Goal: Information Seeking & Learning: Check status

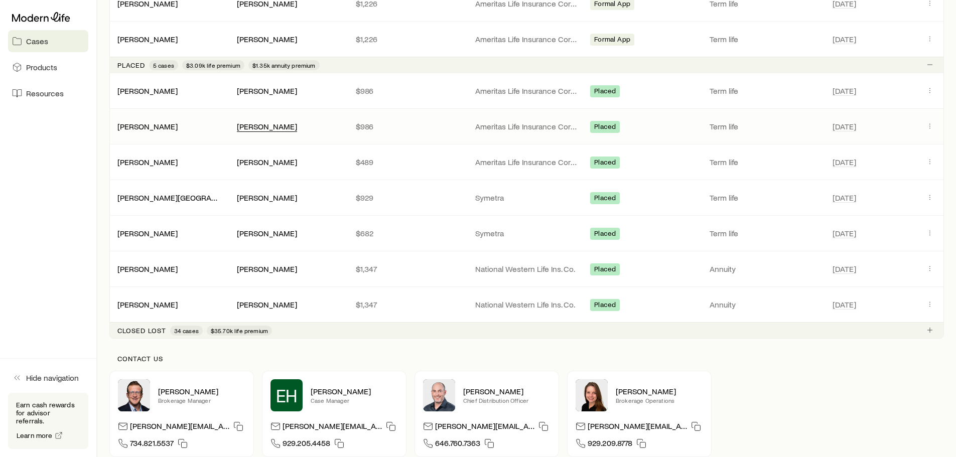
scroll to position [452, 0]
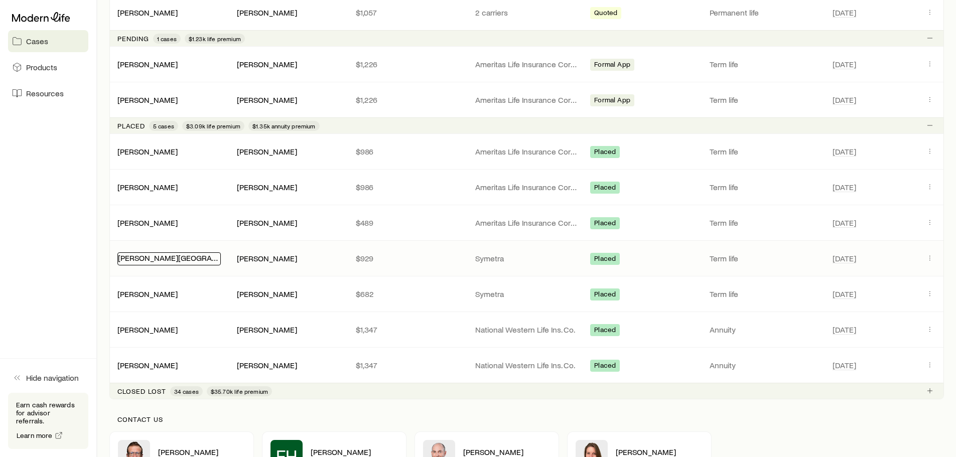
click at [156, 260] on link "[PERSON_NAME][GEOGRAPHIC_DATA]" at bounding box center [185, 258] width 135 height 10
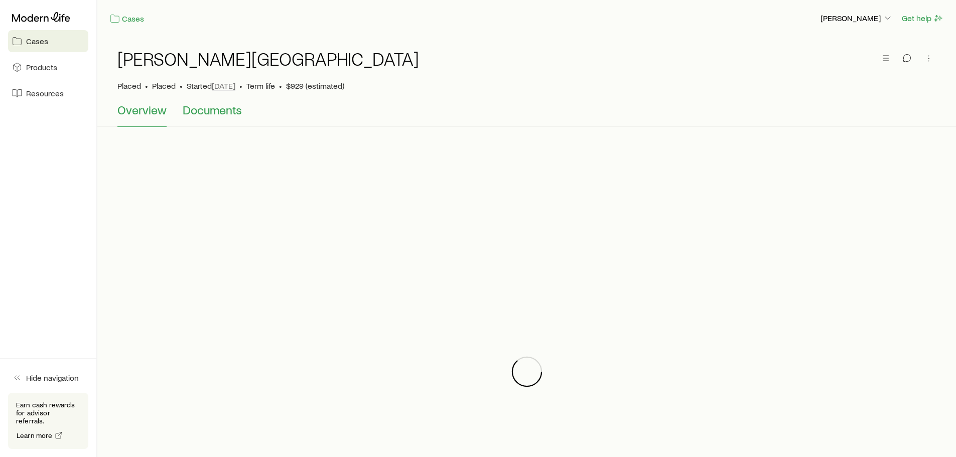
click at [210, 114] on span "Documents" at bounding box center [212, 110] width 59 height 14
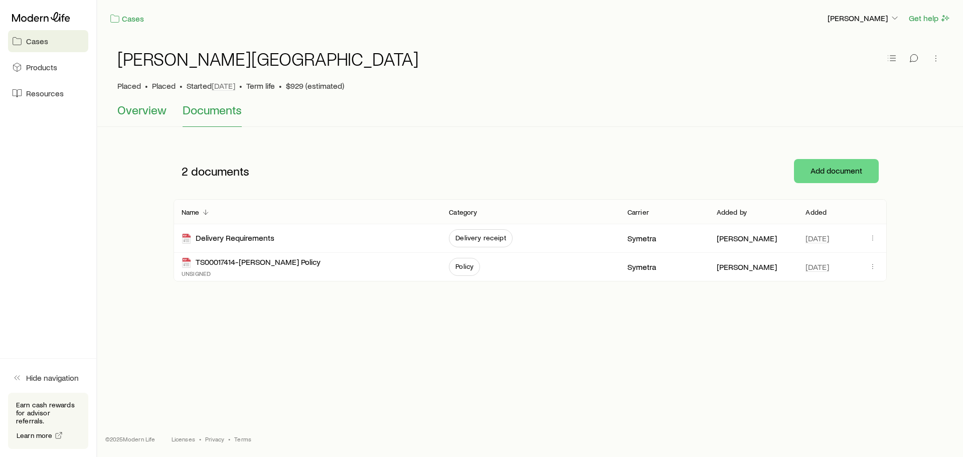
click at [150, 108] on span "Overview" at bounding box center [141, 110] width 49 height 14
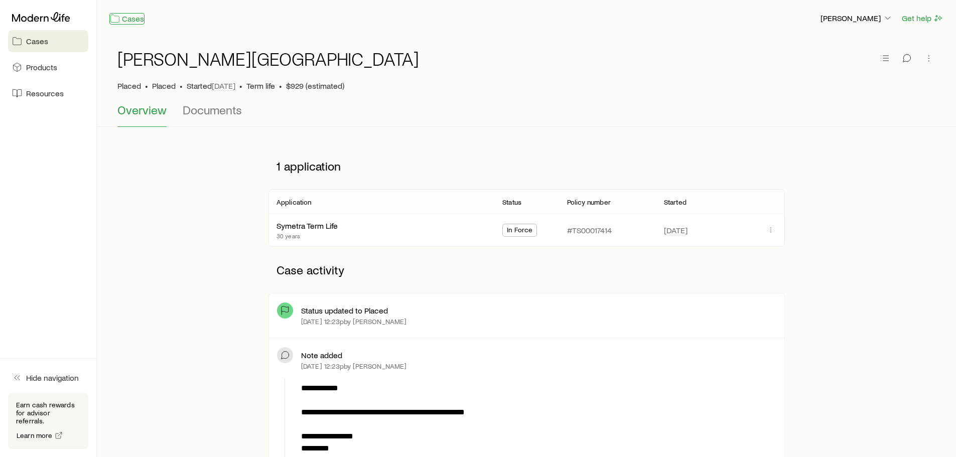
click at [128, 17] on link "Cases" at bounding box center [126, 19] width 35 height 12
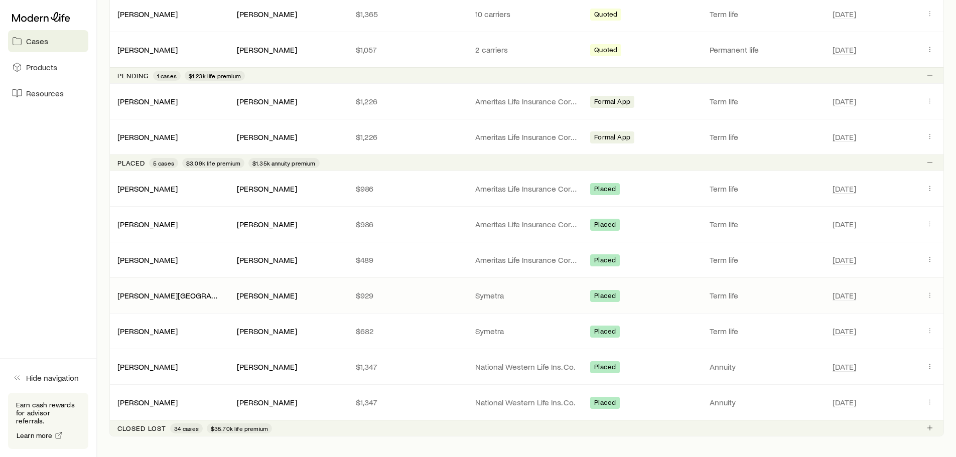
scroll to position [478, 0]
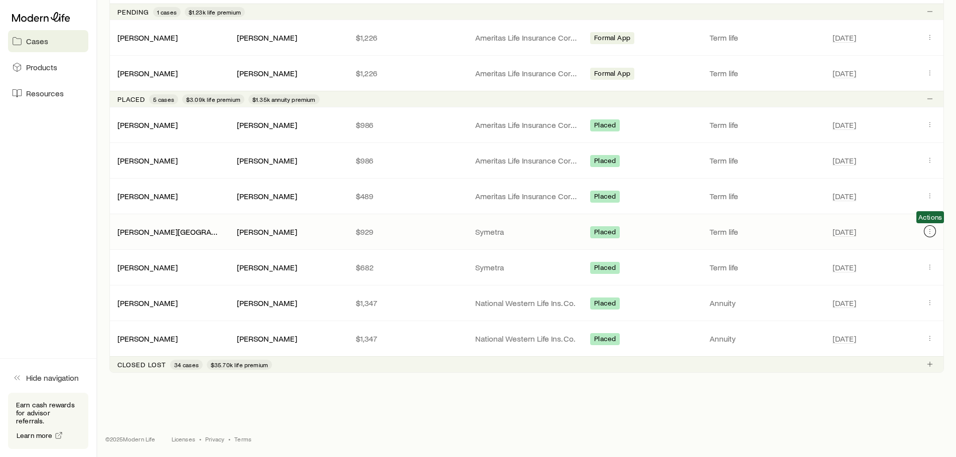
click at [931, 229] on icon "Client cases" at bounding box center [930, 231] width 8 height 8
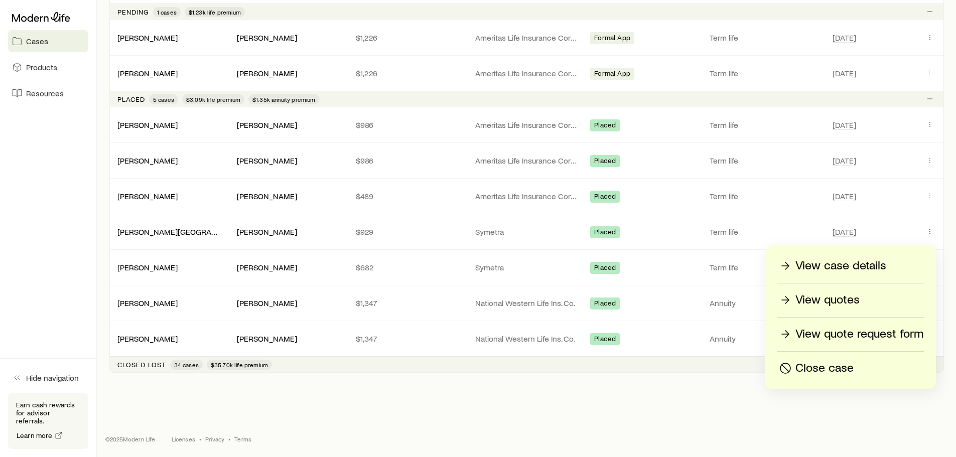
click at [863, 337] on p "View quote request form" at bounding box center [859, 334] width 128 height 16
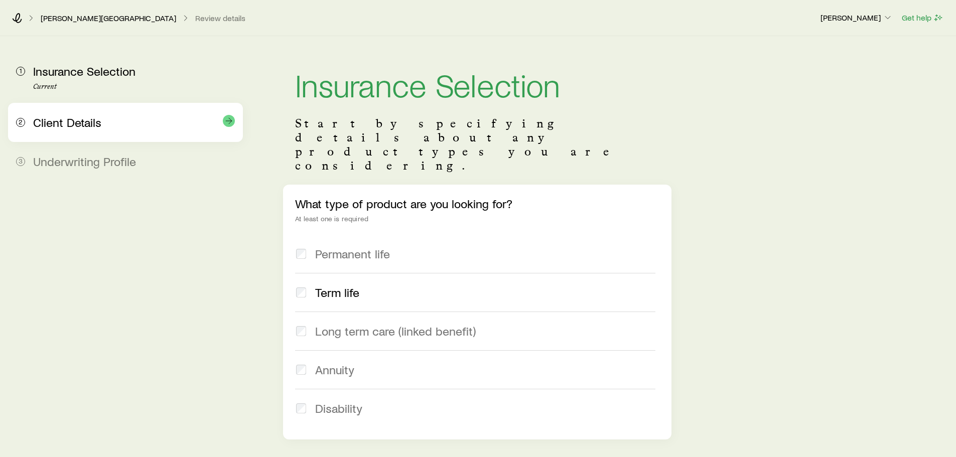
click at [96, 126] on span "Client Details" at bounding box center [67, 122] width 68 height 15
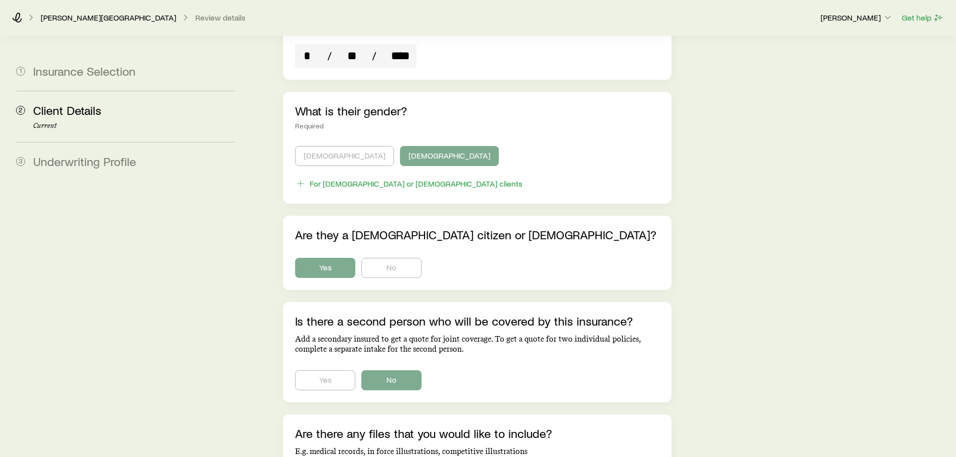
scroll to position [195, 0]
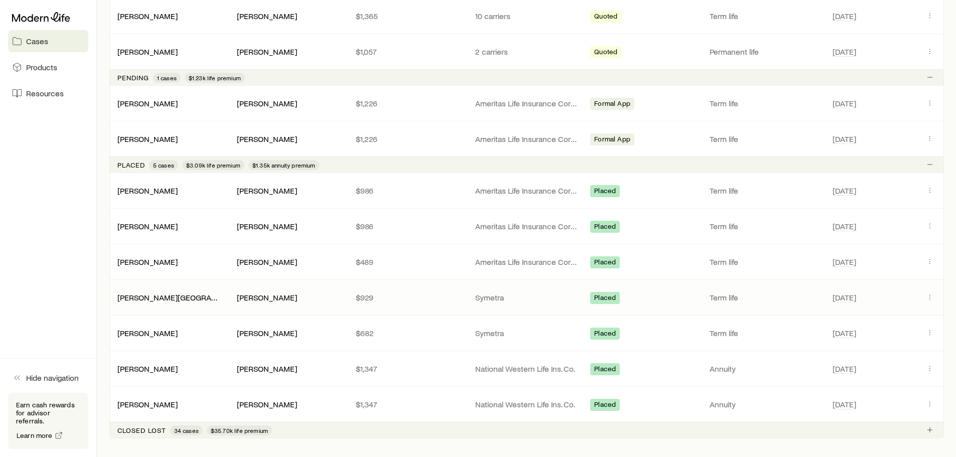
scroll to position [478, 0]
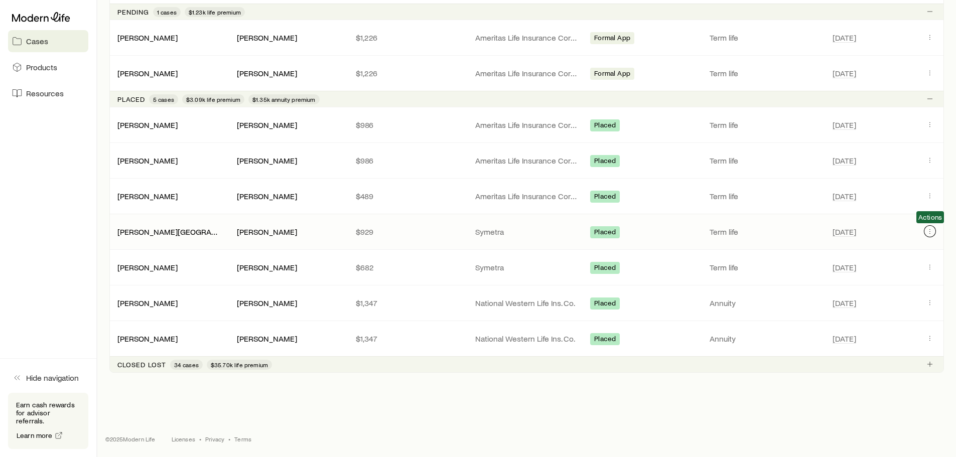
click at [931, 236] on button "Client cases" at bounding box center [930, 231] width 12 height 12
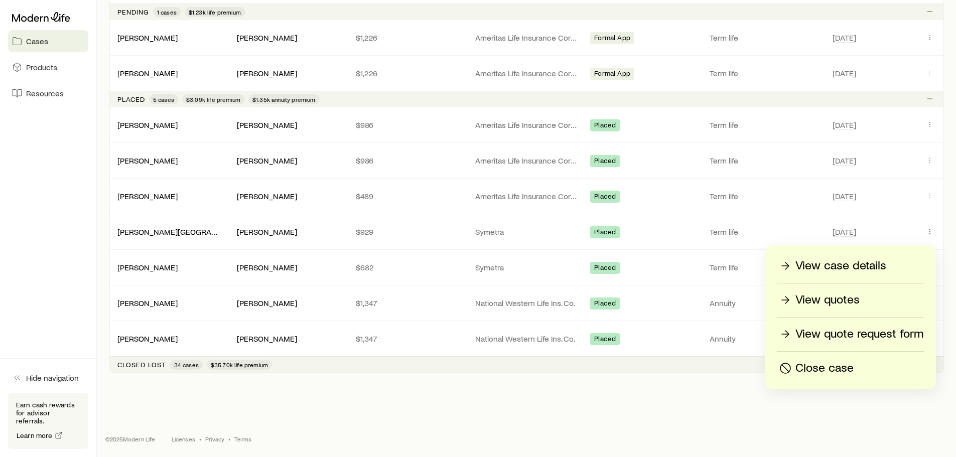
click at [858, 266] on p "View case details" at bounding box center [840, 266] width 91 height 16
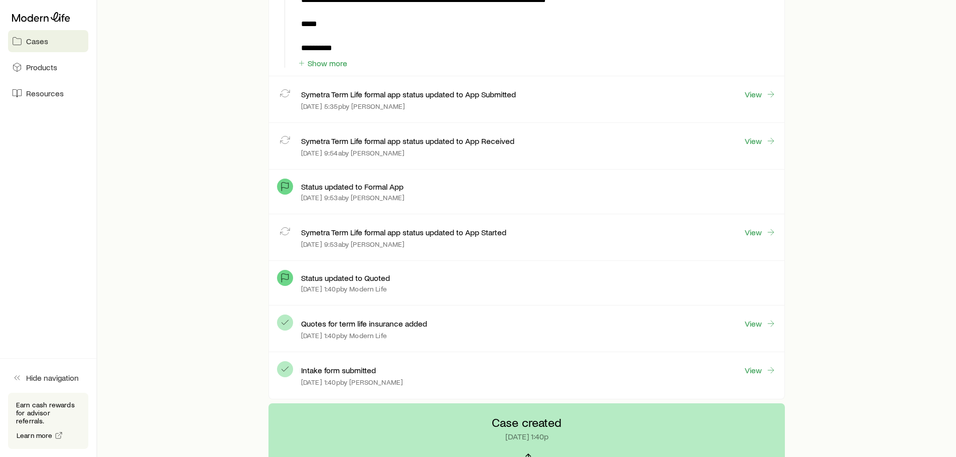
scroll to position [2975, 0]
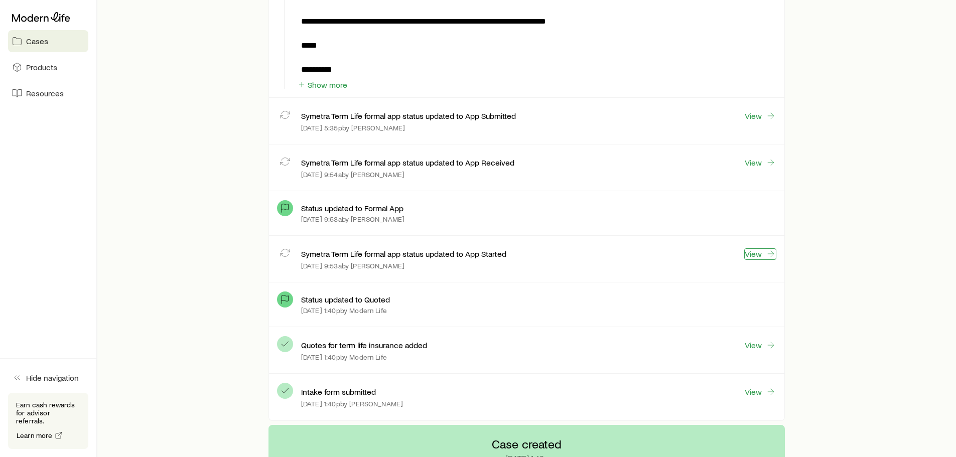
click at [758, 250] on link "View" at bounding box center [760, 254] width 32 height 12
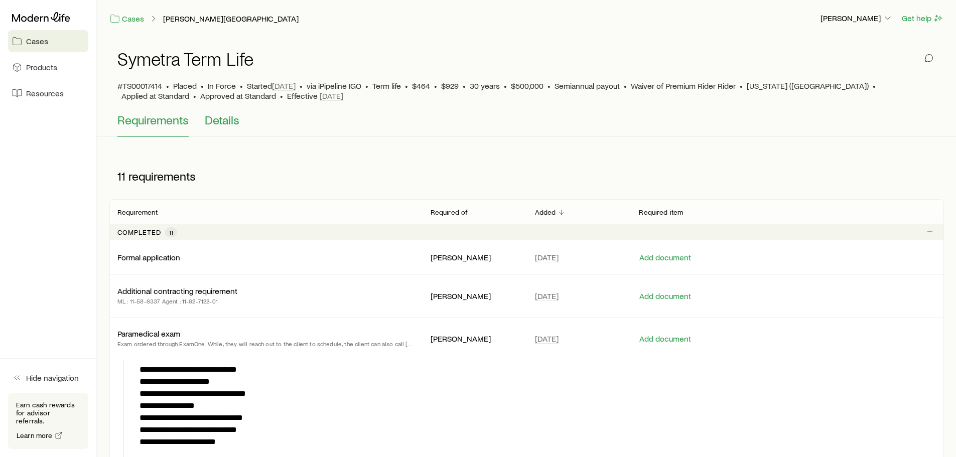
click at [237, 122] on span "Details" at bounding box center [222, 120] width 35 height 14
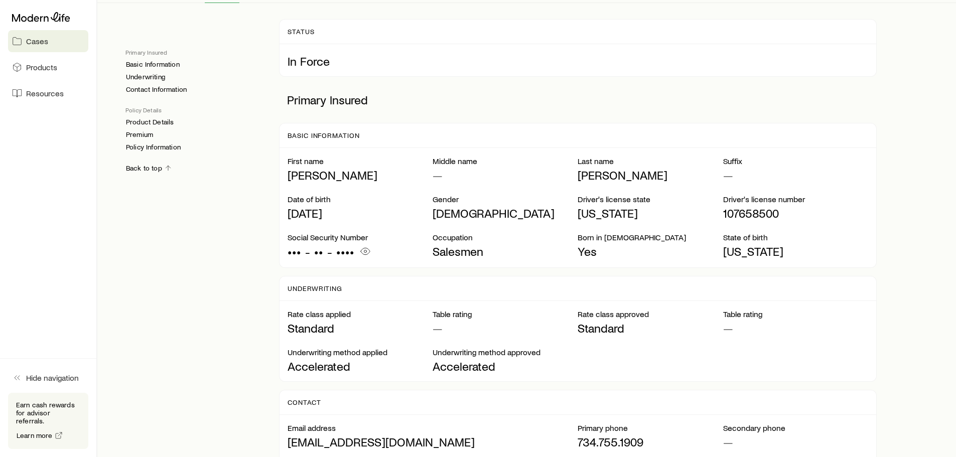
scroll to position [151, 0]
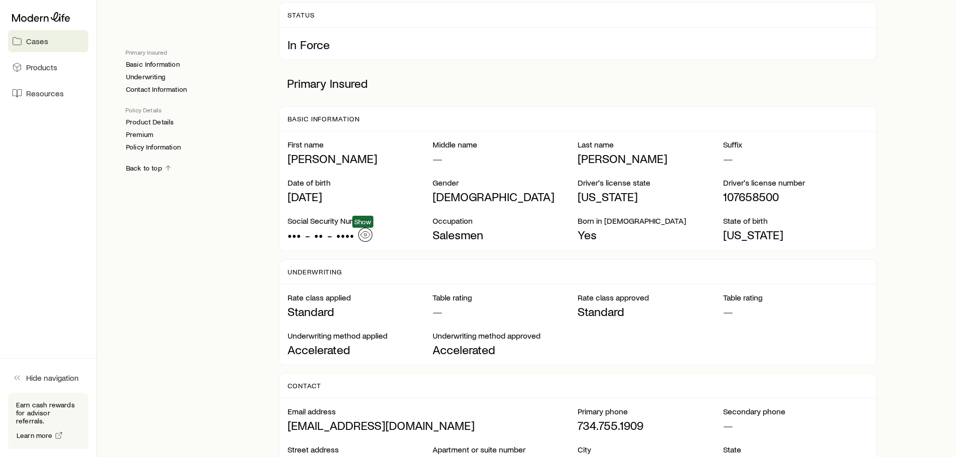
click at [362, 234] on icon "button" at bounding box center [365, 235] width 10 height 10
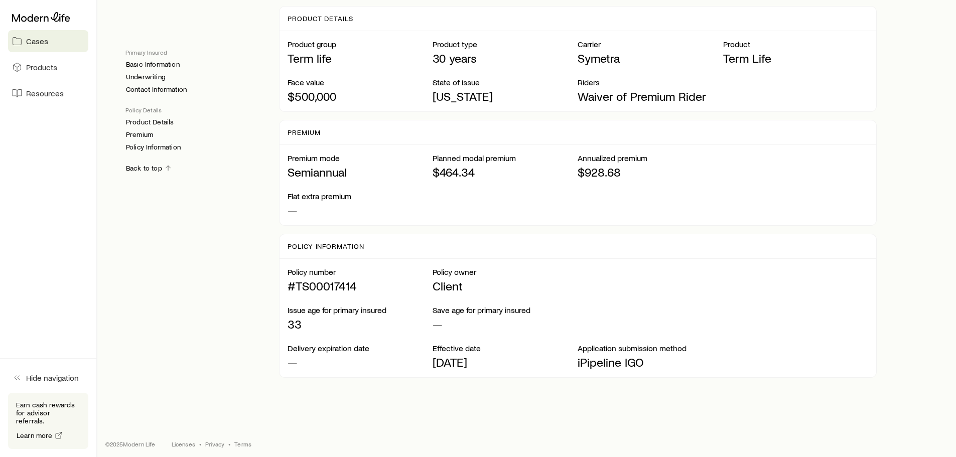
scroll to position [713, 0]
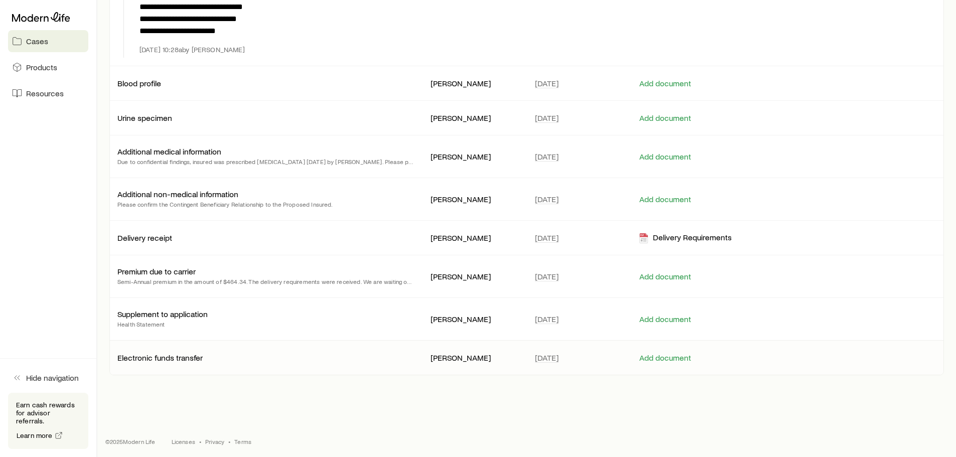
scroll to position [413, 0]
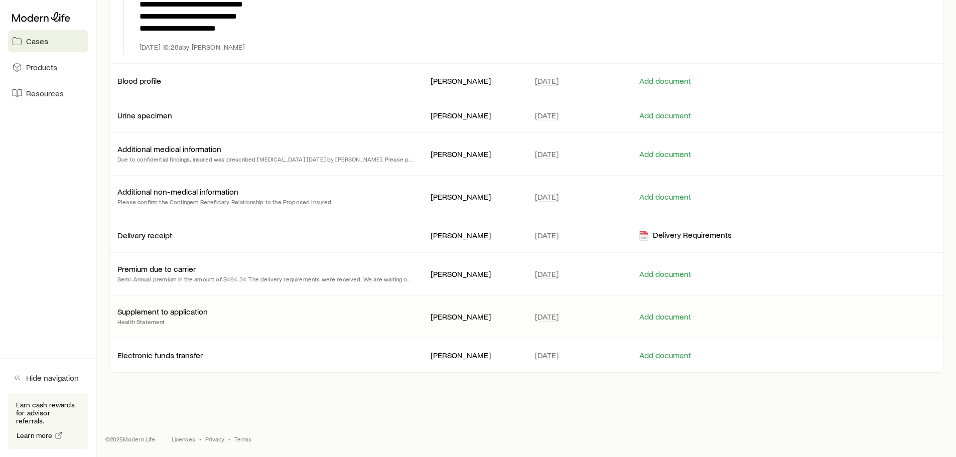
click at [185, 311] on p "Supplement to application" at bounding box center [162, 312] width 90 height 10
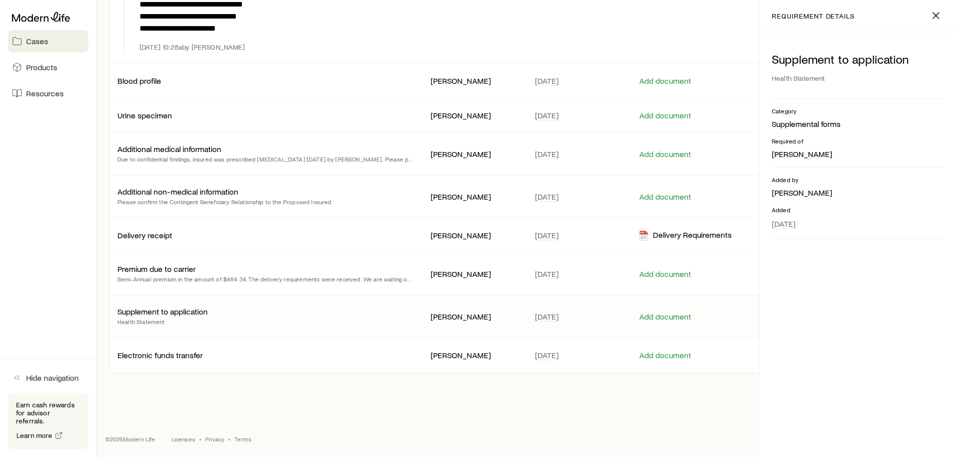
click at [193, 318] on p "Health Statement" at bounding box center [162, 322] width 90 height 10
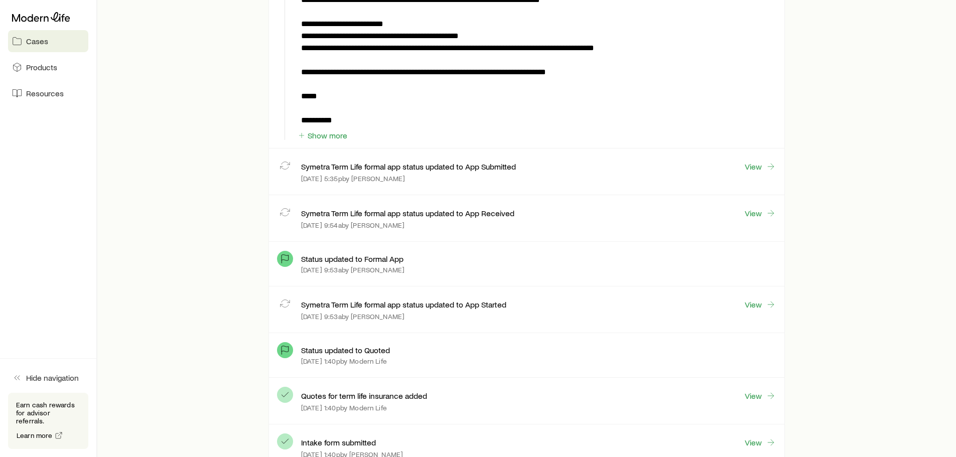
scroll to position [2960, 0]
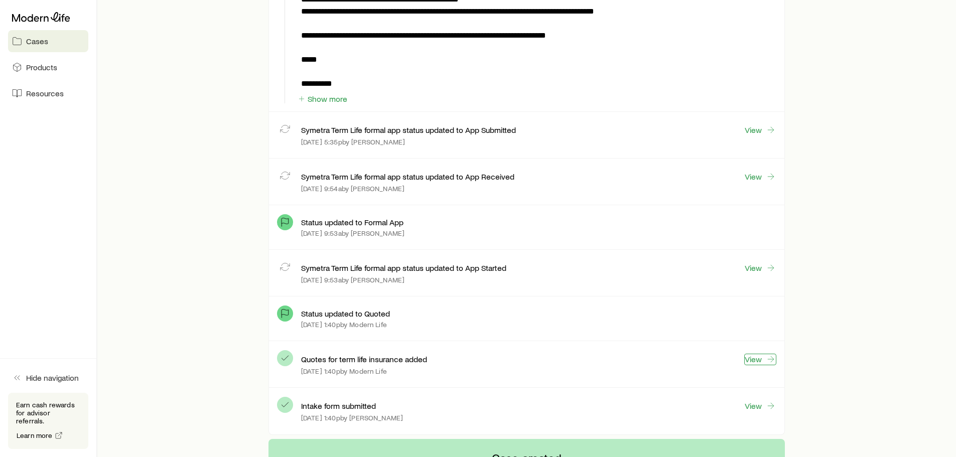
click at [750, 355] on link "View" at bounding box center [760, 360] width 32 height 12
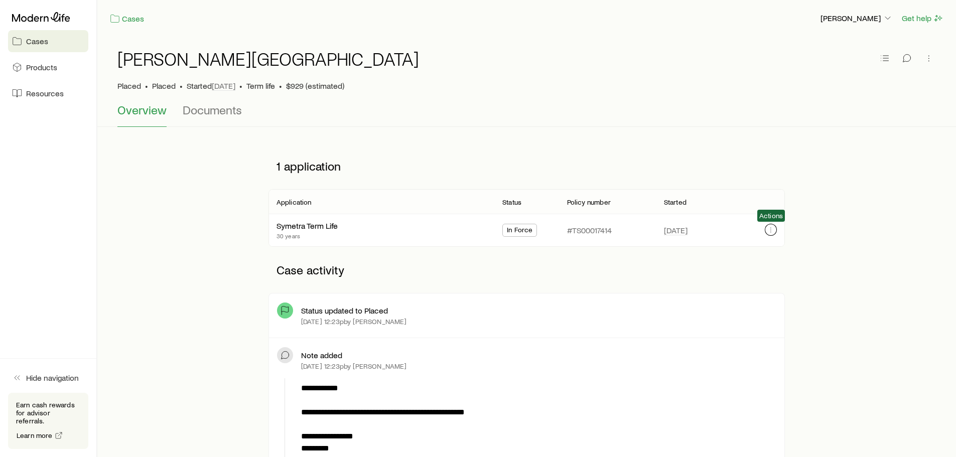
click at [773, 233] on icon "button" at bounding box center [771, 230] width 8 height 8
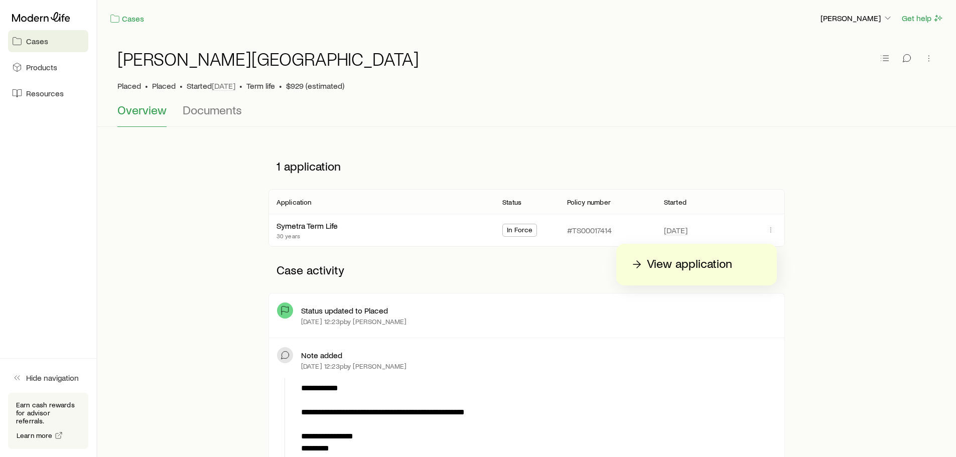
click at [710, 263] on p "View application" at bounding box center [689, 264] width 85 height 16
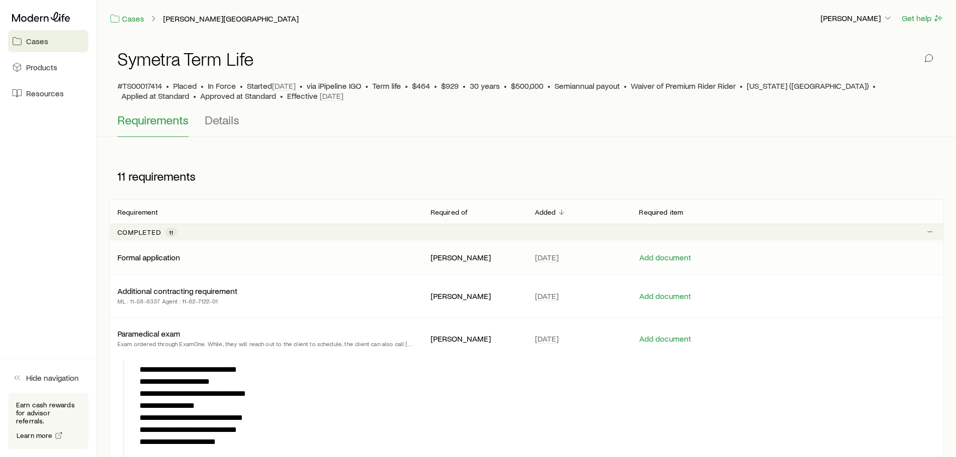
click at [157, 257] on p "Formal application" at bounding box center [148, 257] width 63 height 10
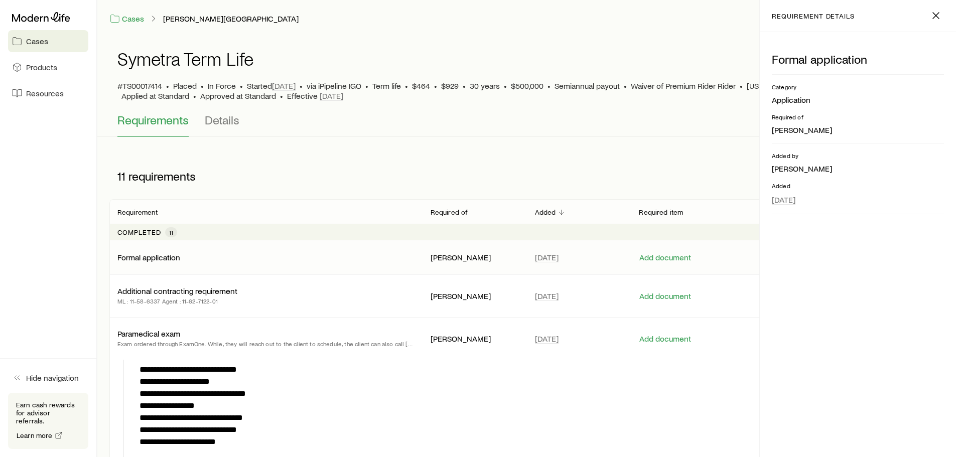
click at [157, 257] on p "Formal application" at bounding box center [148, 257] width 63 height 10
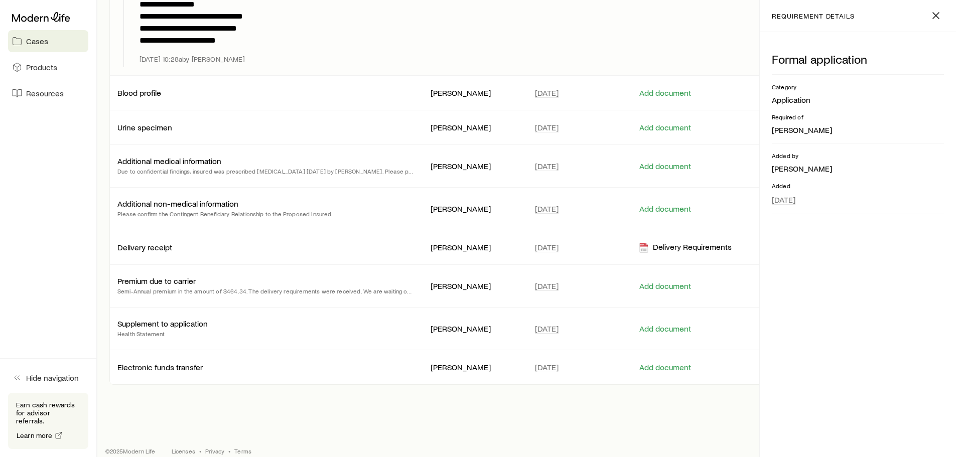
scroll to position [413, 0]
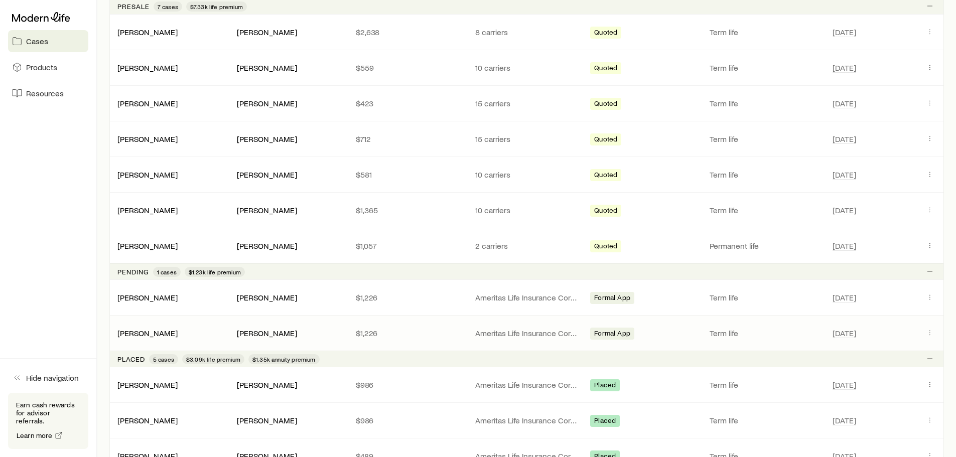
scroll to position [462, 0]
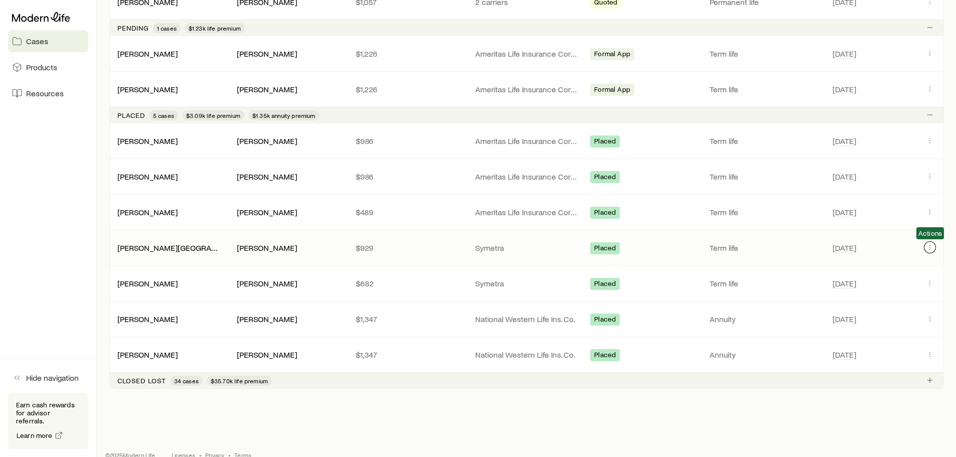
click at [930, 247] on icon "Client cases" at bounding box center [930, 247] width 8 height 8
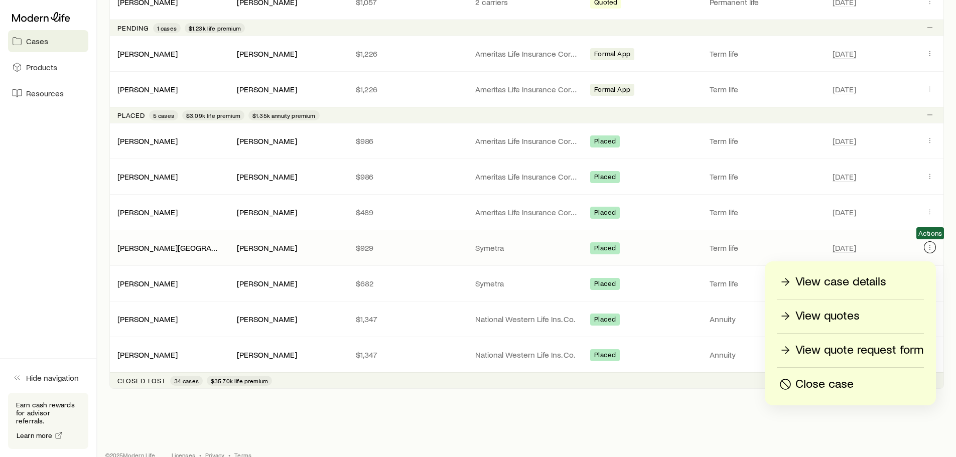
click at [930, 247] on icon "Client cases" at bounding box center [930, 247] width 8 height 8
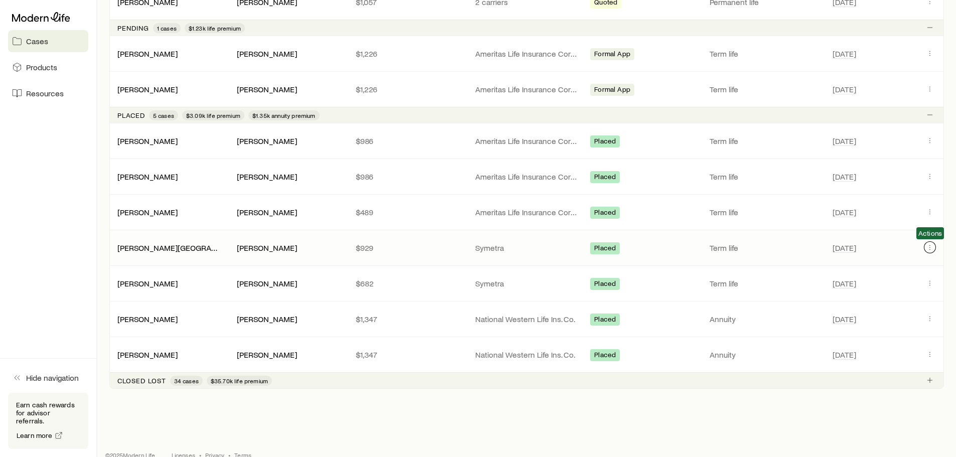
click at [930, 247] on icon "Client cases" at bounding box center [930, 247] width 8 height 8
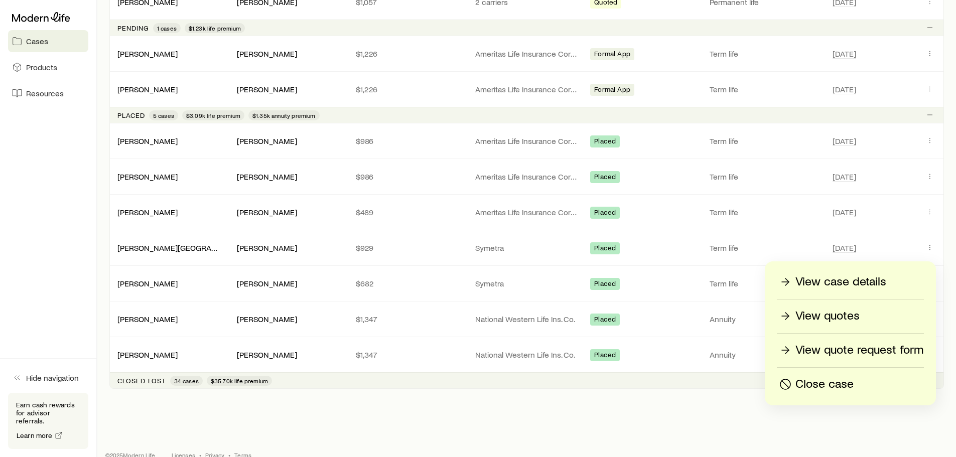
click at [863, 354] on p "View quote request form" at bounding box center [859, 350] width 128 height 16
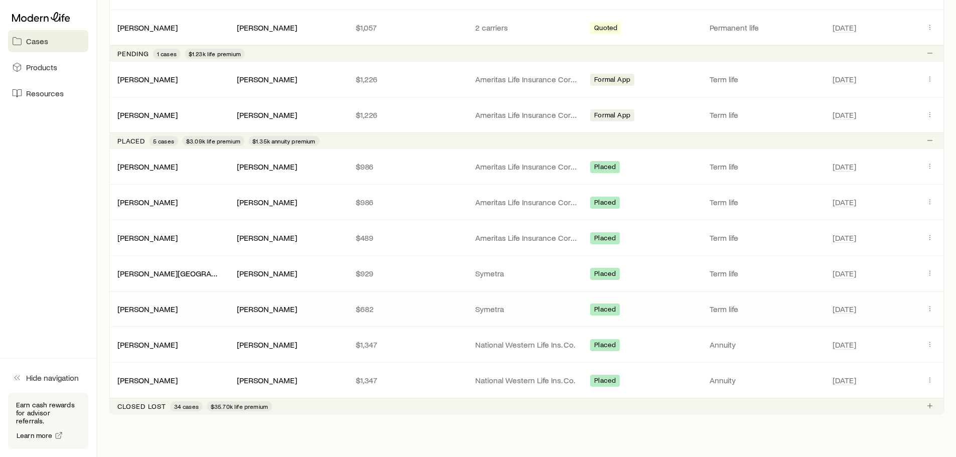
scroll to position [478, 0]
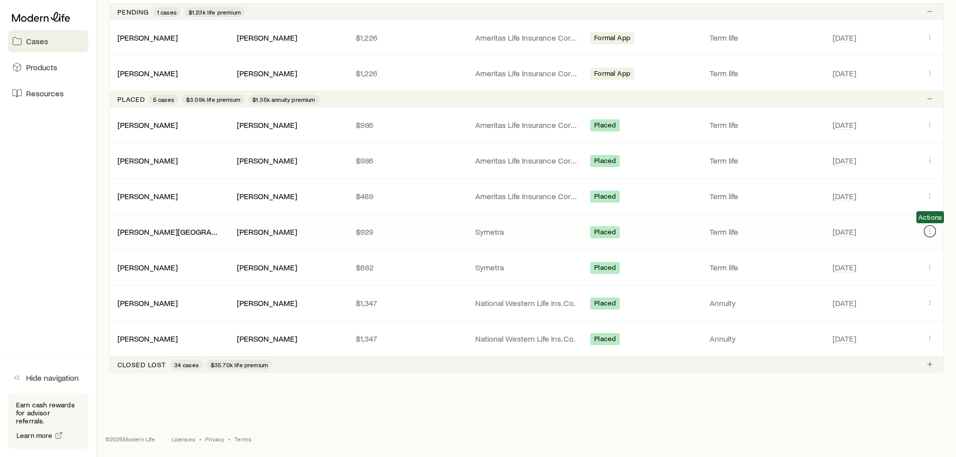
click at [928, 229] on icon "Client cases" at bounding box center [930, 231] width 8 height 8
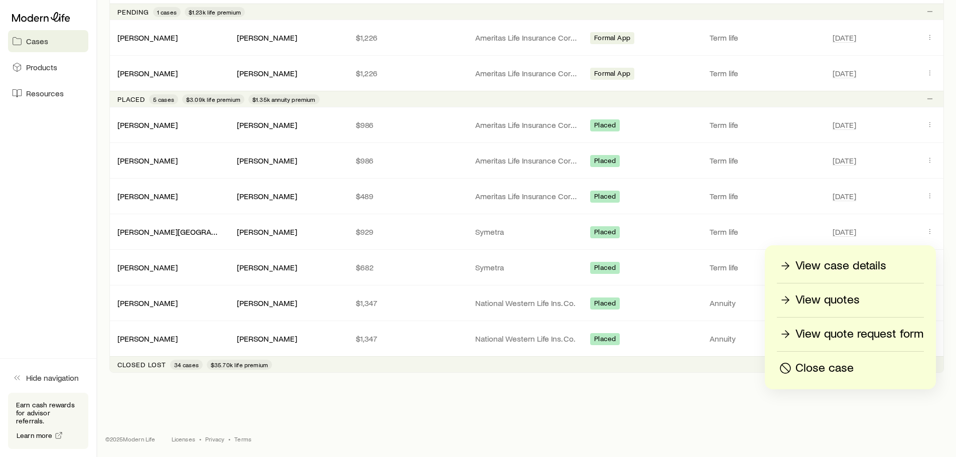
click at [856, 265] on p "View case details" at bounding box center [840, 266] width 91 height 16
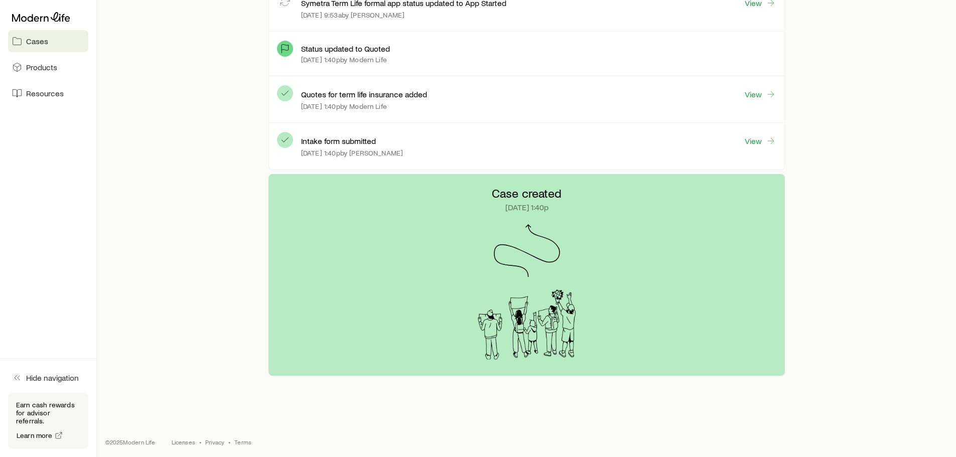
scroll to position [2874, 0]
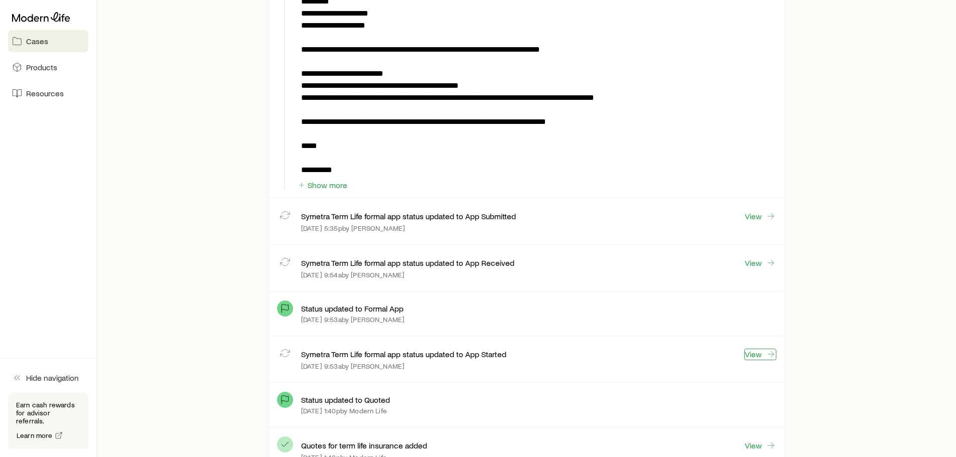
click at [752, 350] on link "View" at bounding box center [760, 355] width 32 height 12
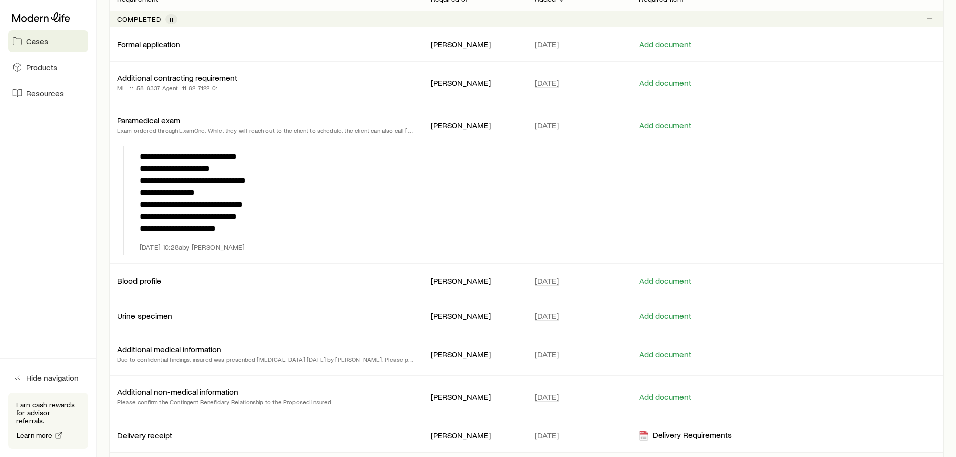
scroll to position [213, 0]
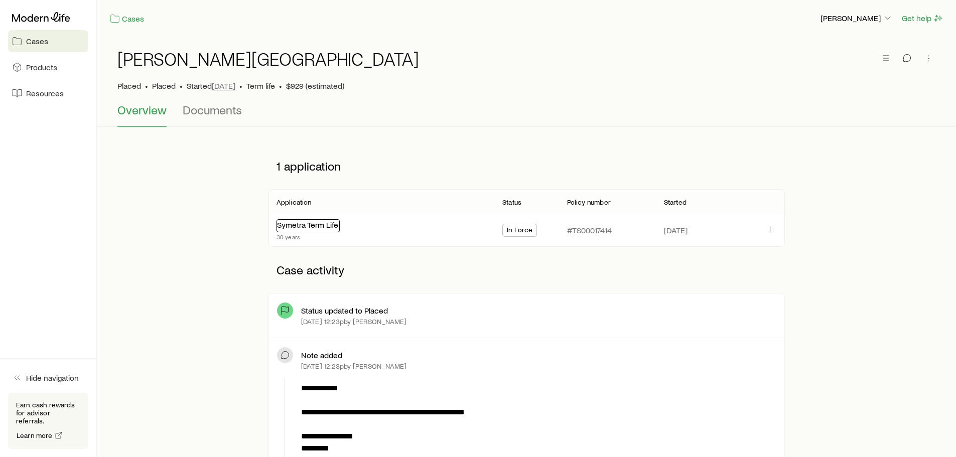
click at [292, 229] on div "Symetra Term Life" at bounding box center [307, 225] width 63 height 13
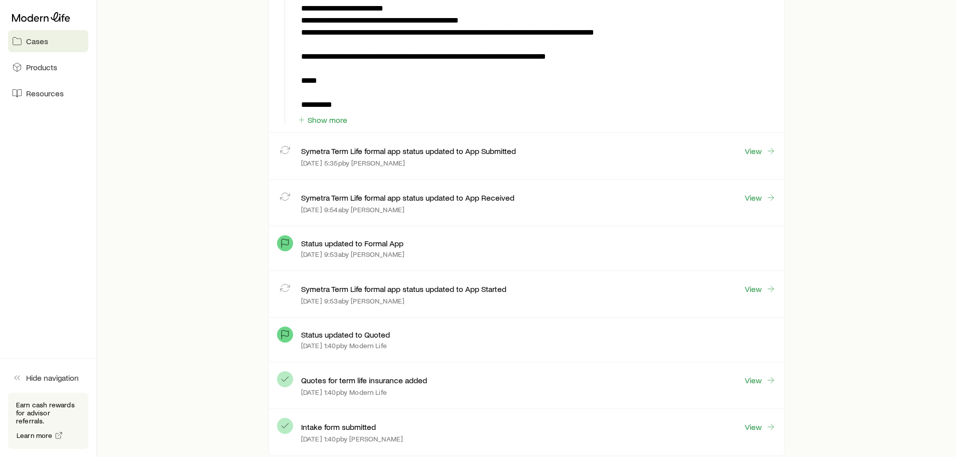
scroll to position [2924, 0]
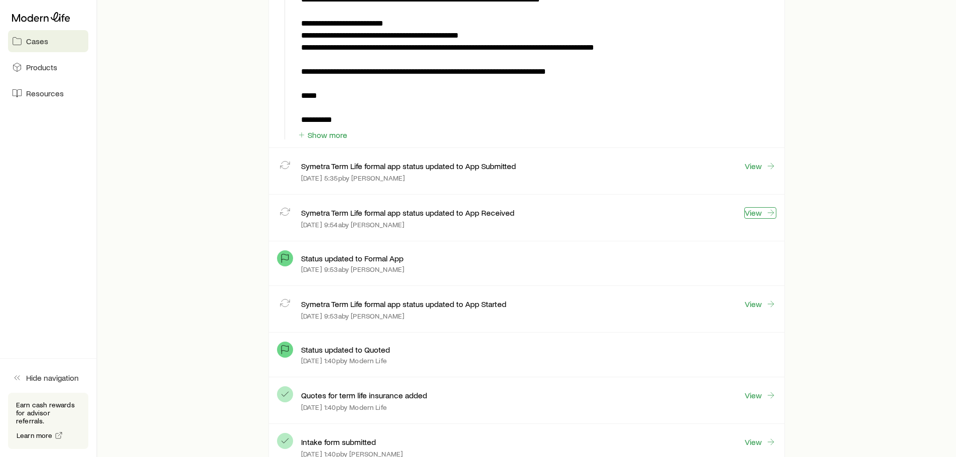
click at [759, 209] on link "View" at bounding box center [760, 213] width 32 height 12
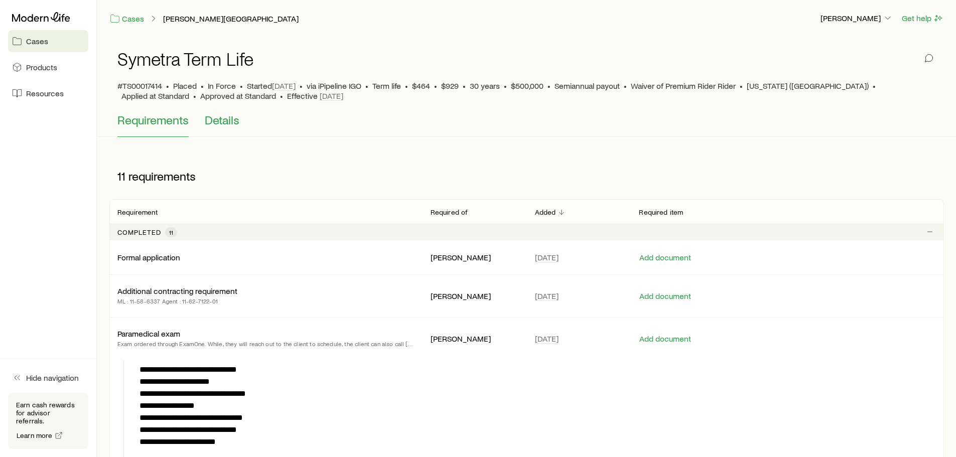
click at [229, 123] on span "Details" at bounding box center [222, 120] width 35 height 14
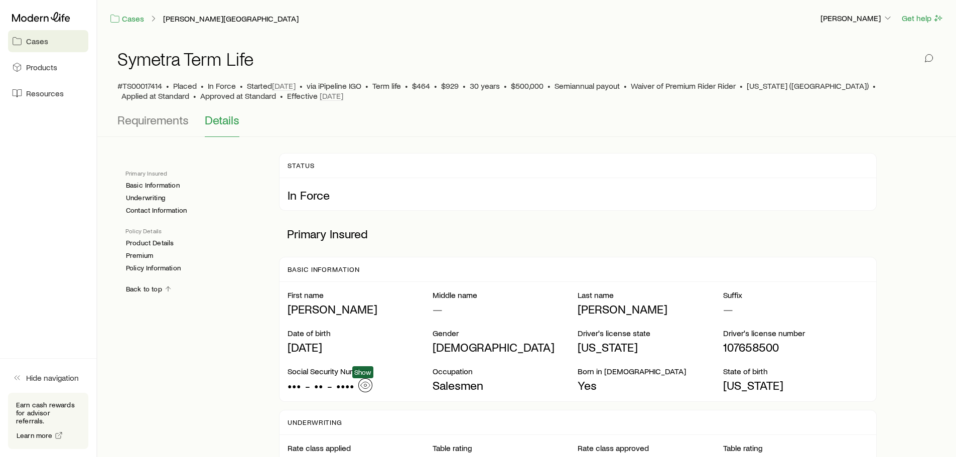
drag, startPoint x: 362, startPoint y: 388, endPoint x: 919, endPoint y: 422, distance: 557.5
click at [364, 388] on icon "button" at bounding box center [365, 385] width 10 height 10
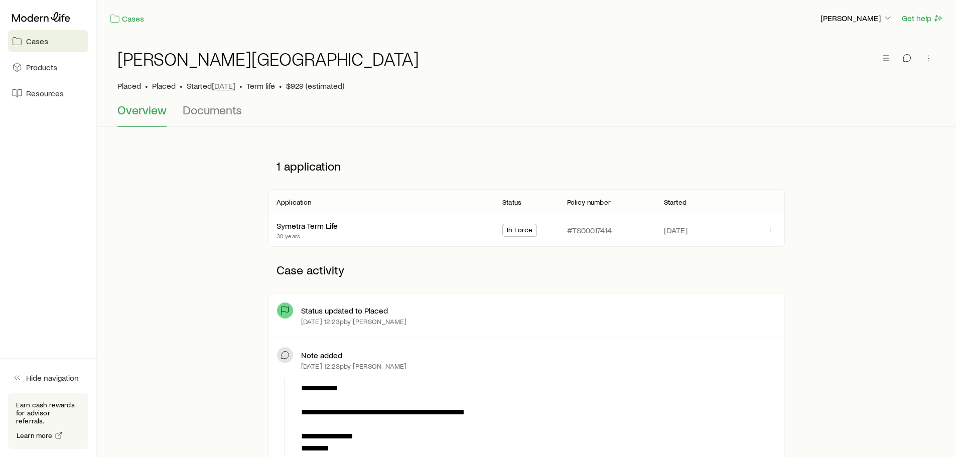
drag, startPoint x: 490, startPoint y: 397, endPoint x: 495, endPoint y: 396, distance: 5.1
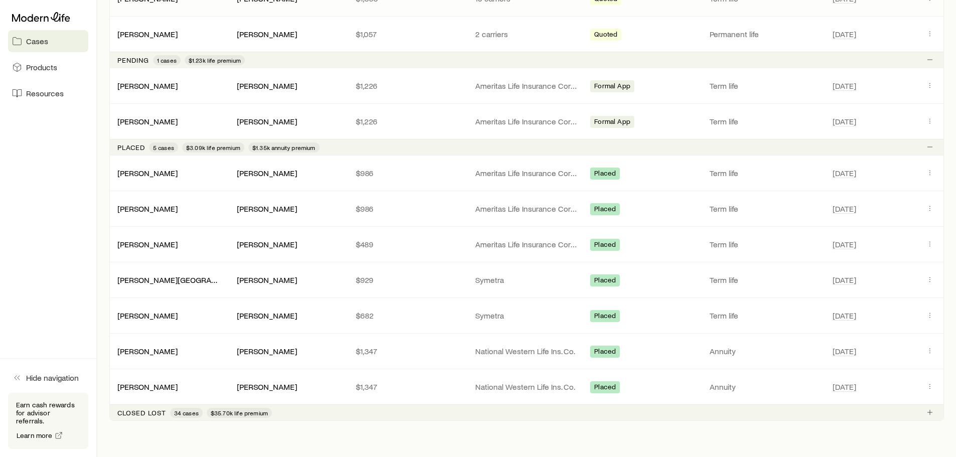
scroll to position [478, 0]
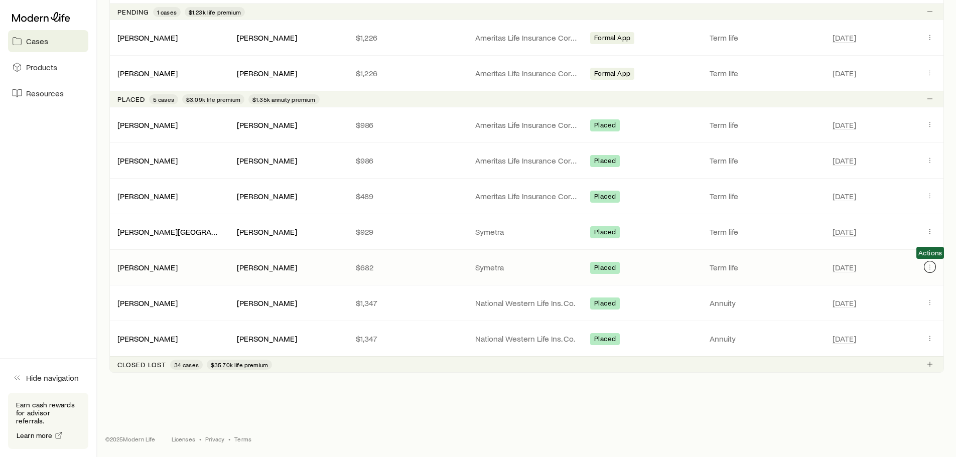
click at [928, 267] on icon "Client cases" at bounding box center [930, 267] width 8 height 8
click at [932, 267] on icon "Client cases" at bounding box center [930, 267] width 8 height 8
click at [930, 267] on icon "Client cases" at bounding box center [930, 267] width 8 height 8
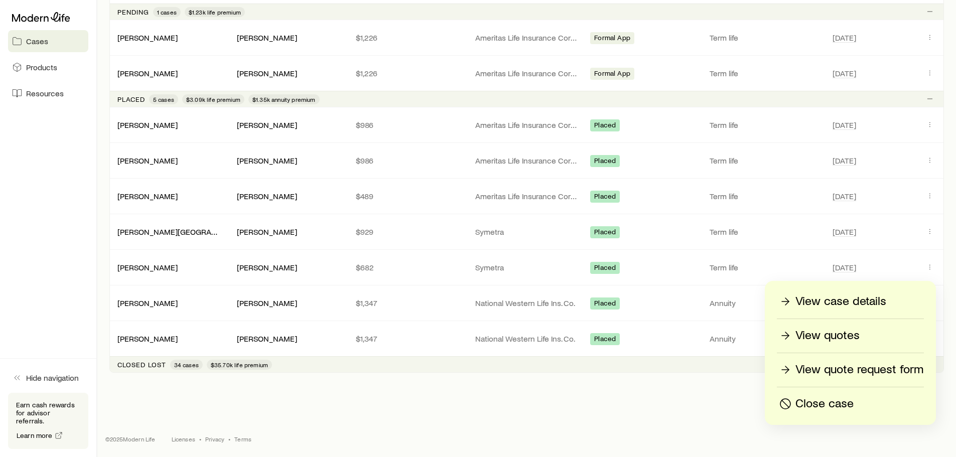
click at [864, 304] on p "View case details" at bounding box center [840, 302] width 91 height 16
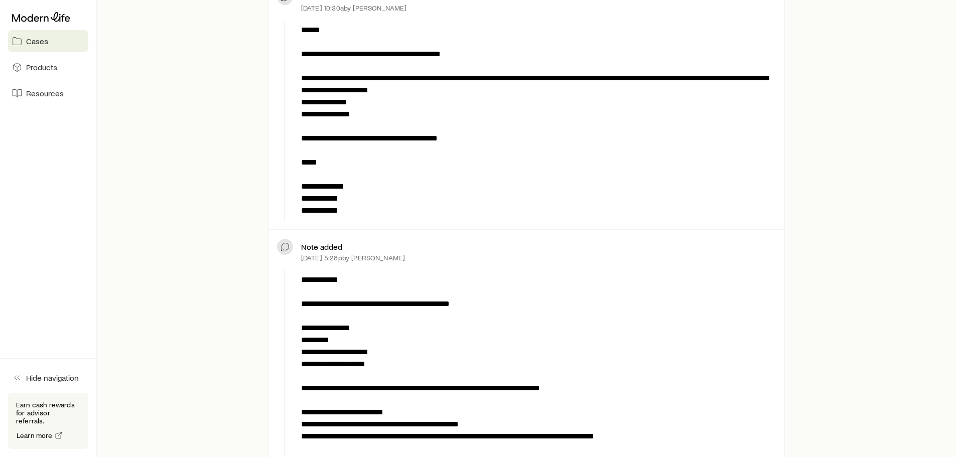
scroll to position [4215, 0]
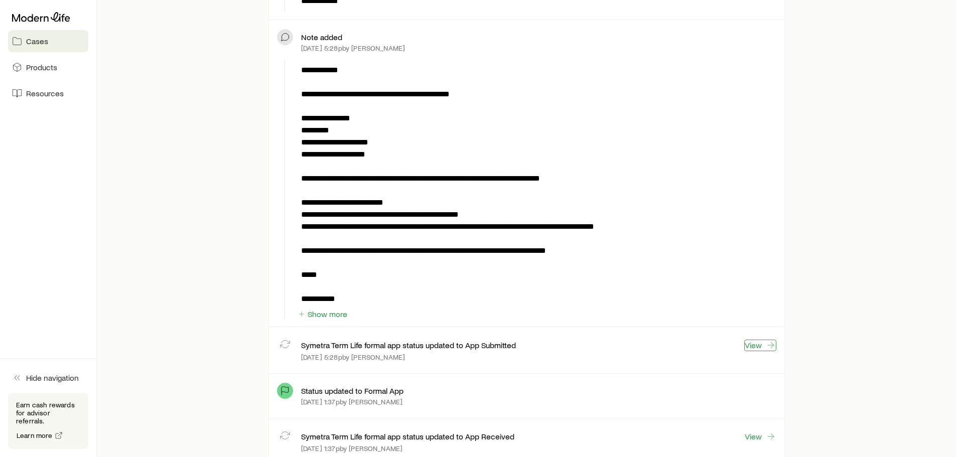
click at [763, 340] on link "View" at bounding box center [760, 346] width 32 height 12
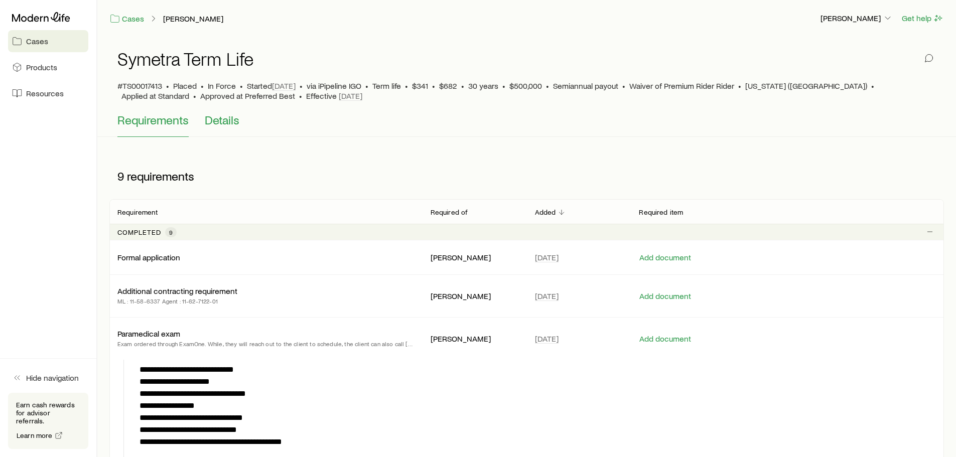
click at [217, 123] on span "Details" at bounding box center [222, 120] width 35 height 14
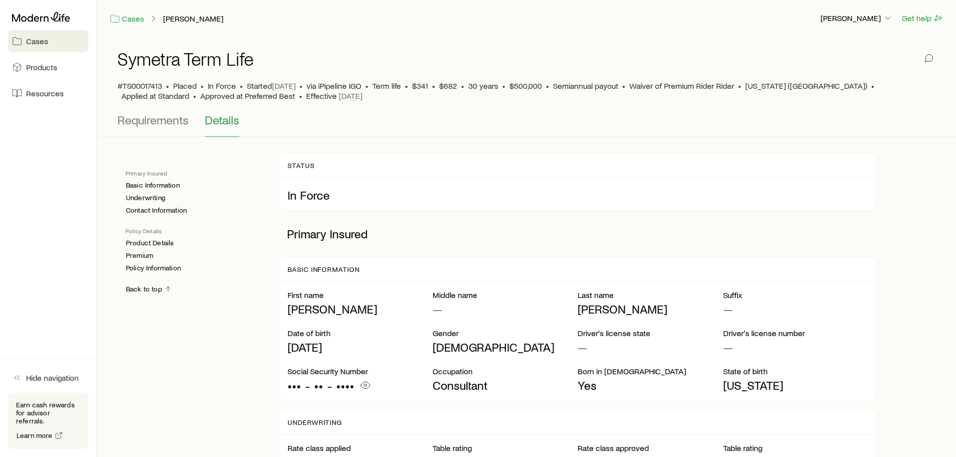
click at [31, 39] on span "Cases" at bounding box center [37, 41] width 22 height 10
